Goal: Navigation & Orientation: Find specific page/section

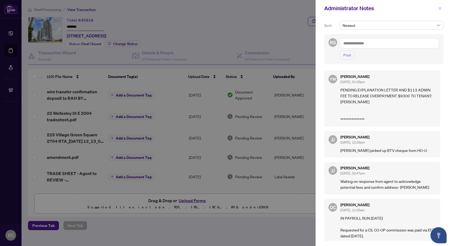
click at [440, 8] on icon "close" at bounding box center [439, 8] width 3 height 3
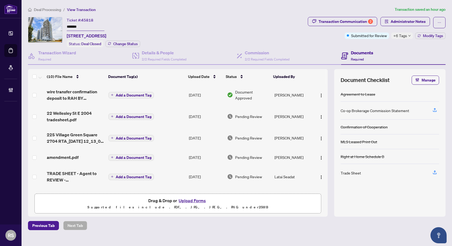
click at [41, 8] on span "Deal Processing" at bounding box center [47, 9] width 27 height 5
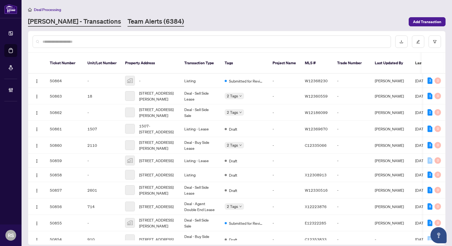
click at [127, 20] on link "Team Alerts (6384)" at bounding box center [155, 22] width 56 height 10
